Goal: Find specific page/section: Find specific page/section

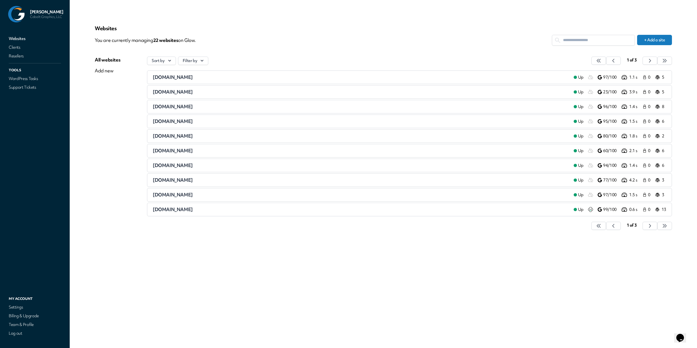
click at [253, 51] on div "Websites You are currently managing 22 website s on Glow. + Add a site All webs…" at bounding box center [383, 130] width 577 height 211
click at [602, 61] on icon "button" at bounding box center [598, 60] width 5 height 5
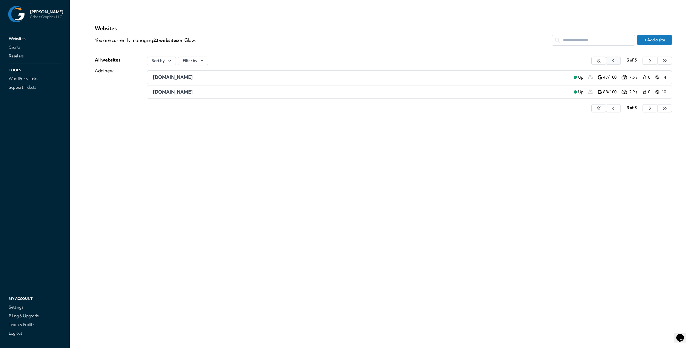
click at [606, 65] on button "button" at bounding box center [598, 61] width 15 height 8
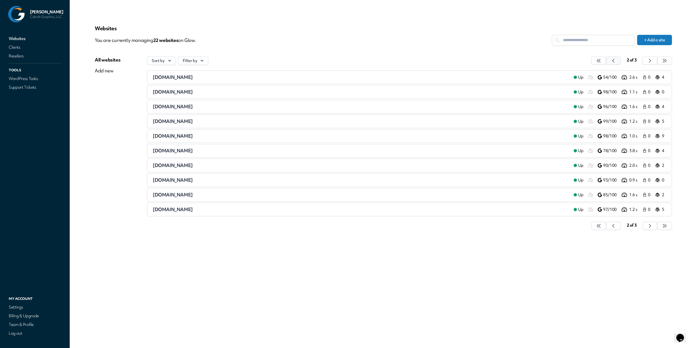
click at [606, 65] on button "button" at bounding box center [598, 61] width 15 height 8
click at [196, 60] on button "Filter by" at bounding box center [193, 61] width 30 height 8
click at [170, 60] on icon "button" at bounding box center [169, 60] width 5 height 5
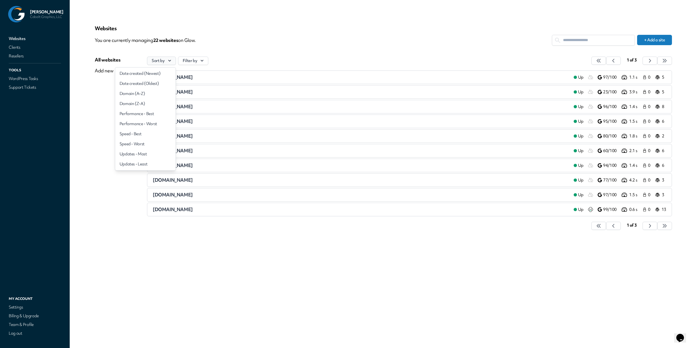
click at [170, 60] on icon "button" at bounding box center [169, 60] width 5 height 5
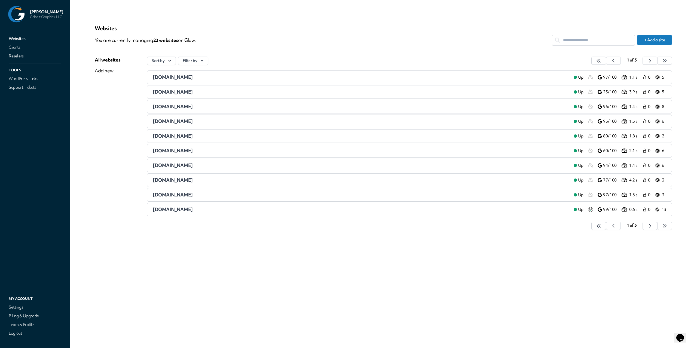
click at [20, 47] on link "Clients" at bounding box center [35, 48] width 54 height 8
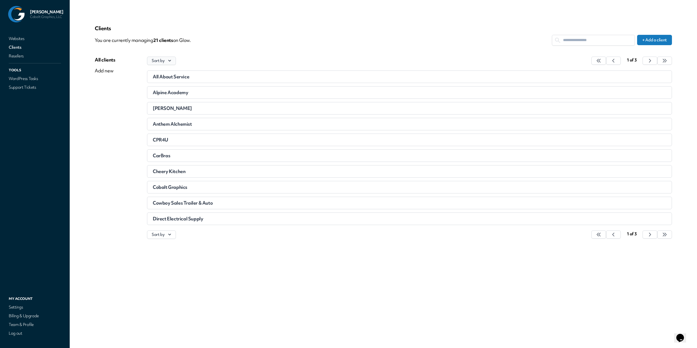
click at [159, 61] on button "Sort by" at bounding box center [161, 61] width 29 height 8
